Goal: Check status

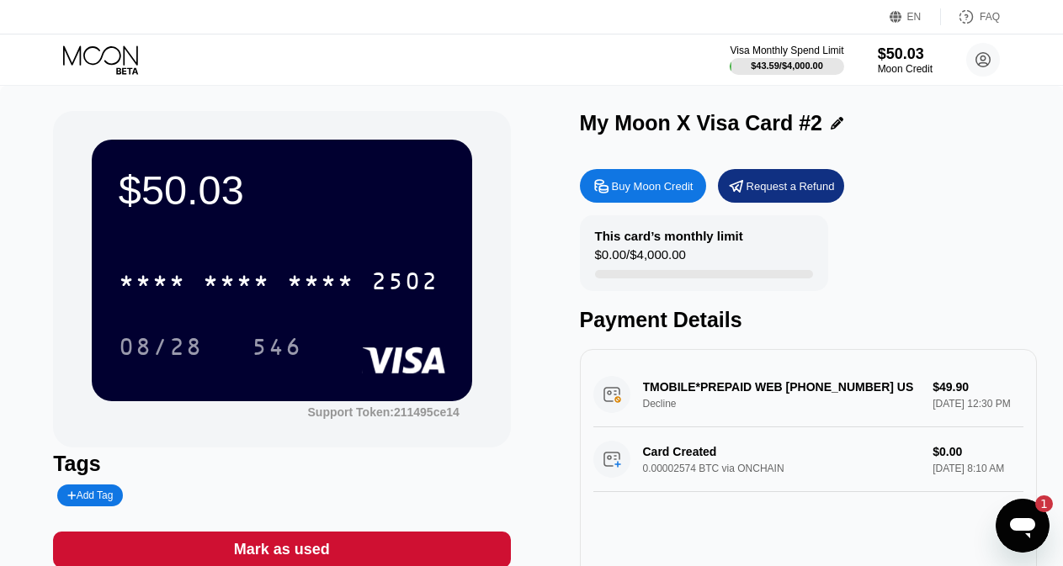
click at [332, 226] on div "$50.03 * * * * * * * * * * * * 2502 08/28 546" at bounding box center [282, 270] width 380 height 261
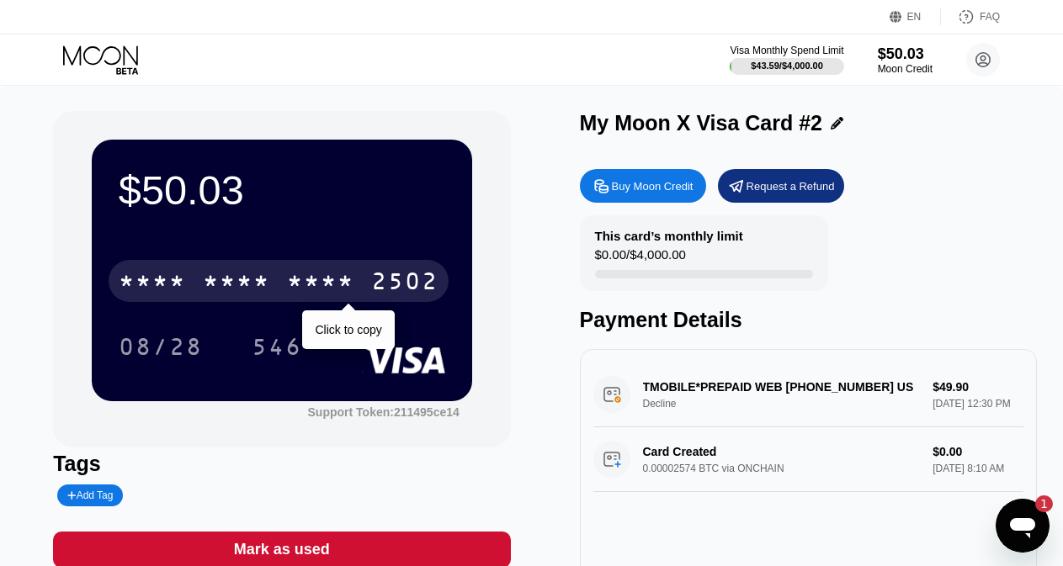
click at [328, 285] on div "* * * *" at bounding box center [320, 283] width 67 height 27
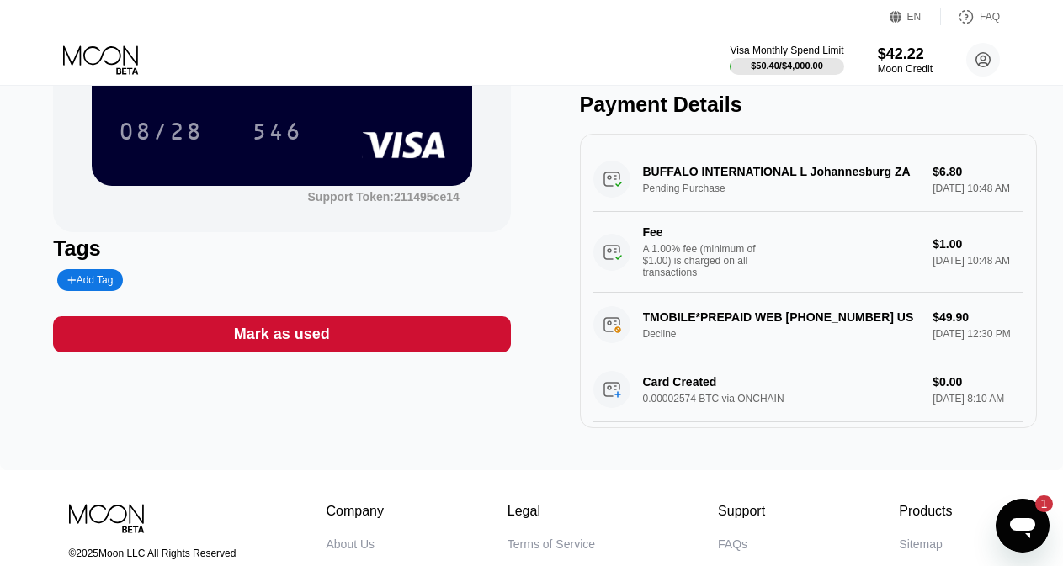
scroll to position [253, 0]
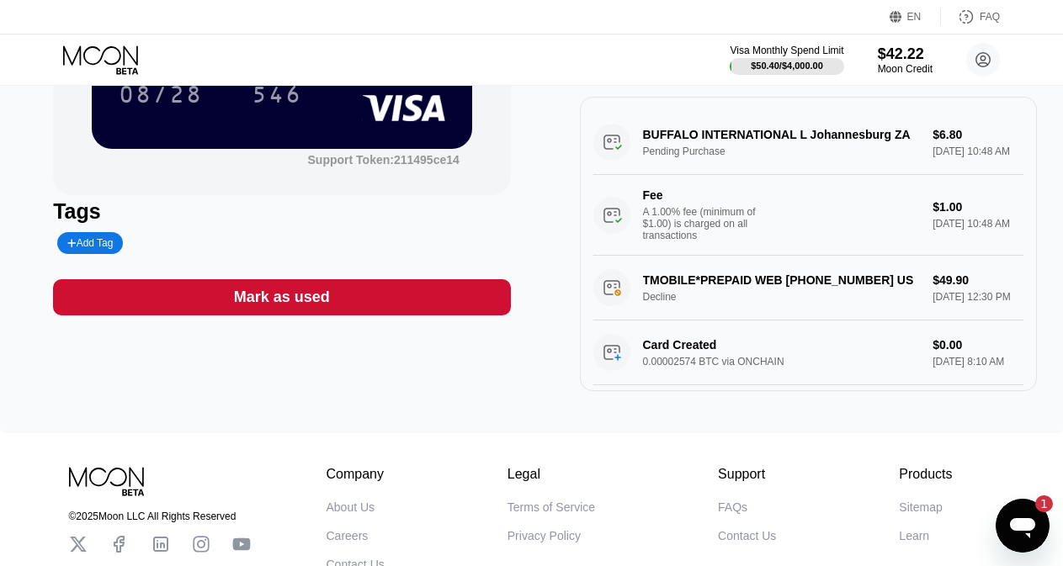
click at [772, 311] on div "TMOBILE*PREPAID WEB [PHONE_NUMBER] US Decline $49.90 [DATE] 12:30 PM" at bounding box center [808, 288] width 430 height 65
click at [920, 313] on div "TMOBILE*PREPAID WEB [PHONE_NUMBER] US Decline $49.90 [DATE] 12:30 PM" at bounding box center [808, 288] width 430 height 65
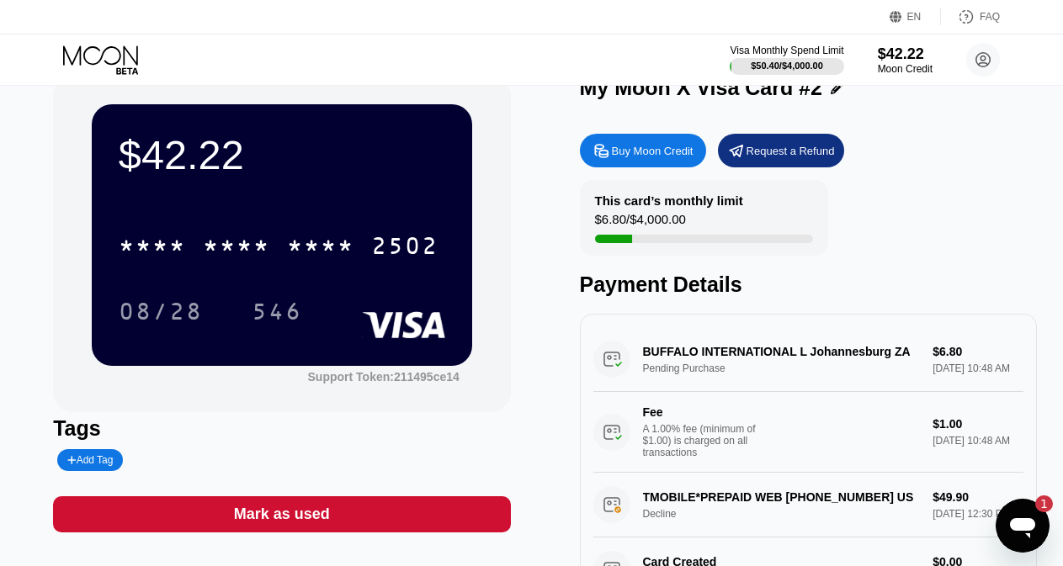
scroll to position [0, 0]
